Goal: Task Accomplishment & Management: Use online tool/utility

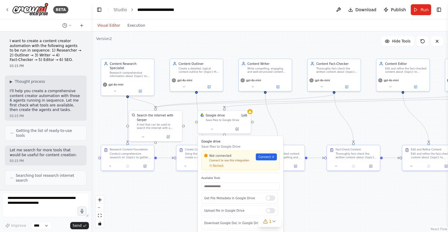
scroll to position [3871, 0]
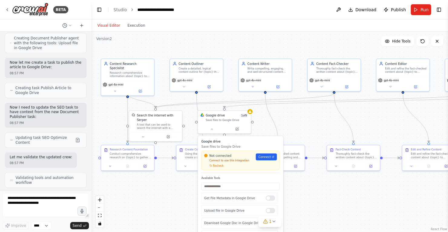
click at [265, 47] on div ".deletable-edge-delete-btn { width: 20px; height: 20px; border: 0px solid #ffff…" at bounding box center [269, 131] width 357 height 200
click at [286, 108] on div ".deletable-edge-delete-btn { width: 20px; height: 20px; border: 0px solid #ffff…" at bounding box center [269, 131] width 357 height 200
click at [272, 47] on div ".deletable-edge-delete-btn { width: 20px; height: 20px; border: 0px solid #ffff…" at bounding box center [269, 131] width 357 height 200
click at [294, 132] on div ".deletable-edge-delete-btn { width: 20px; height: 20px; border: 0px solid #ffff…" at bounding box center [269, 131] width 357 height 200
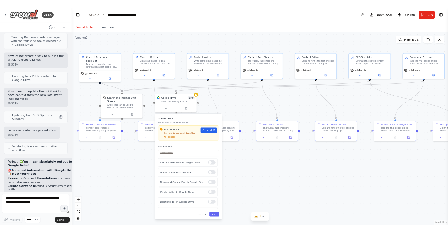
scroll to position [3825, 0]
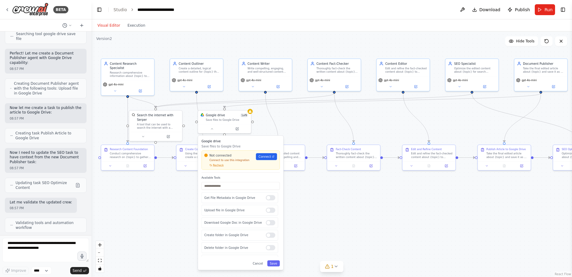
click at [327, 231] on div ".deletable-edge-delete-btn { width: 20px; height: 20px; border: 0px solid #ffff…" at bounding box center [331, 153] width 481 height 245
click at [307, 46] on div ".deletable-edge-delete-btn { width: 20px; height: 20px; border: 0px solid #ffff…" at bounding box center [331, 153] width 481 height 245
click at [299, 45] on div ".deletable-edge-delete-btn { width: 20px; height: 20px; border: 0px solid #ffff…" at bounding box center [331, 153] width 481 height 245
click at [297, 36] on div ".deletable-edge-delete-btn { width: 20px; height: 20px; border: 0px solid #ffff…" at bounding box center [331, 153] width 481 height 245
click at [298, 36] on div ".deletable-edge-delete-btn { width: 20px; height: 20px; border: 0px solid #ffff…" at bounding box center [331, 153] width 481 height 245
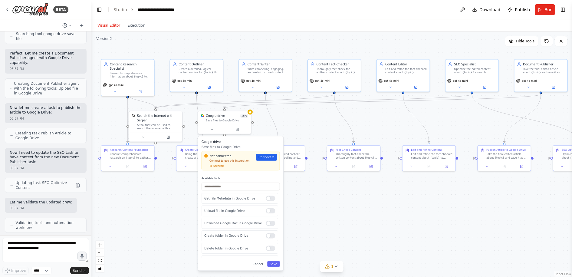
click at [297, 123] on div ".deletable-edge-delete-btn { width: 20px; height: 20px; border: 0px solid #ffff…" at bounding box center [331, 153] width 481 height 245
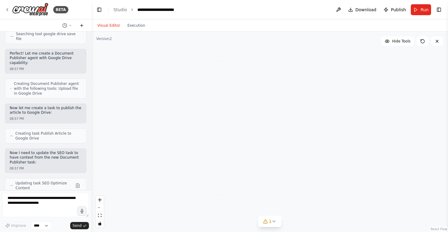
scroll to position [3871, 0]
